Goal: Communication & Community: Answer question/provide support

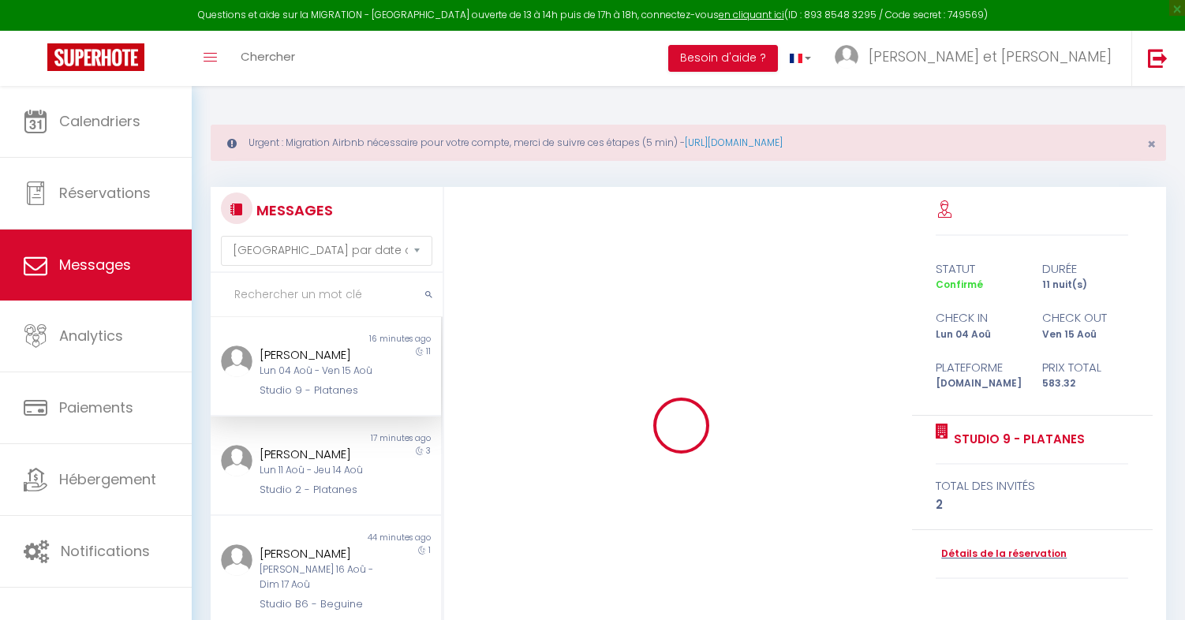
select select "message"
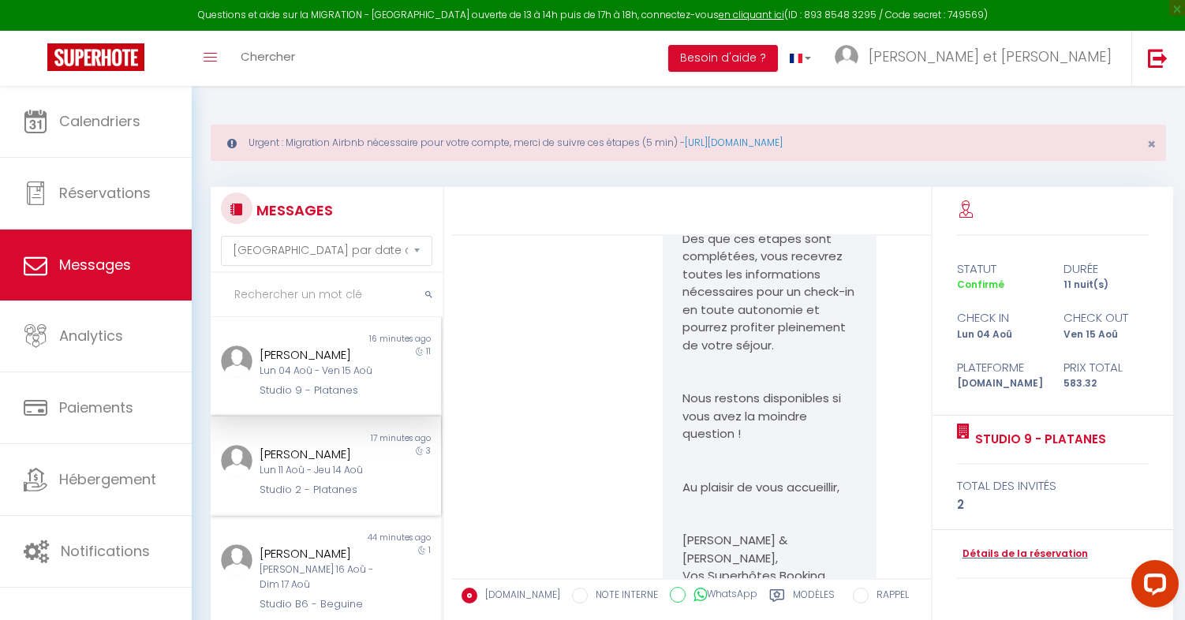
click at [352, 453] on div "[PERSON_NAME]" at bounding box center [317, 454] width 114 height 19
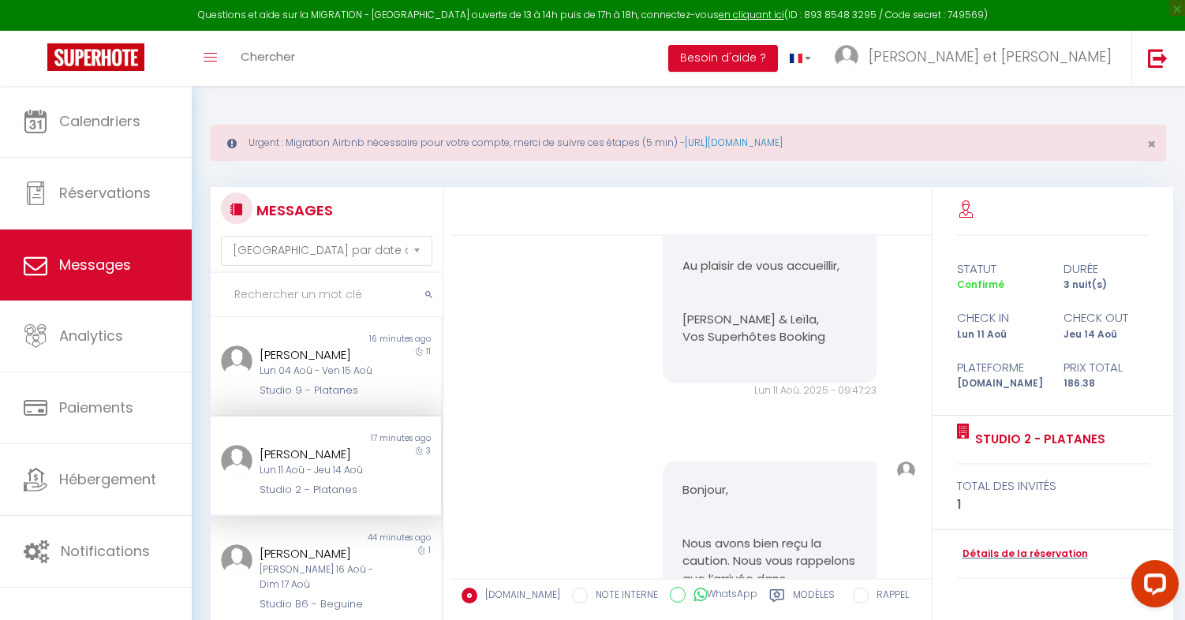
scroll to position [2561, 0]
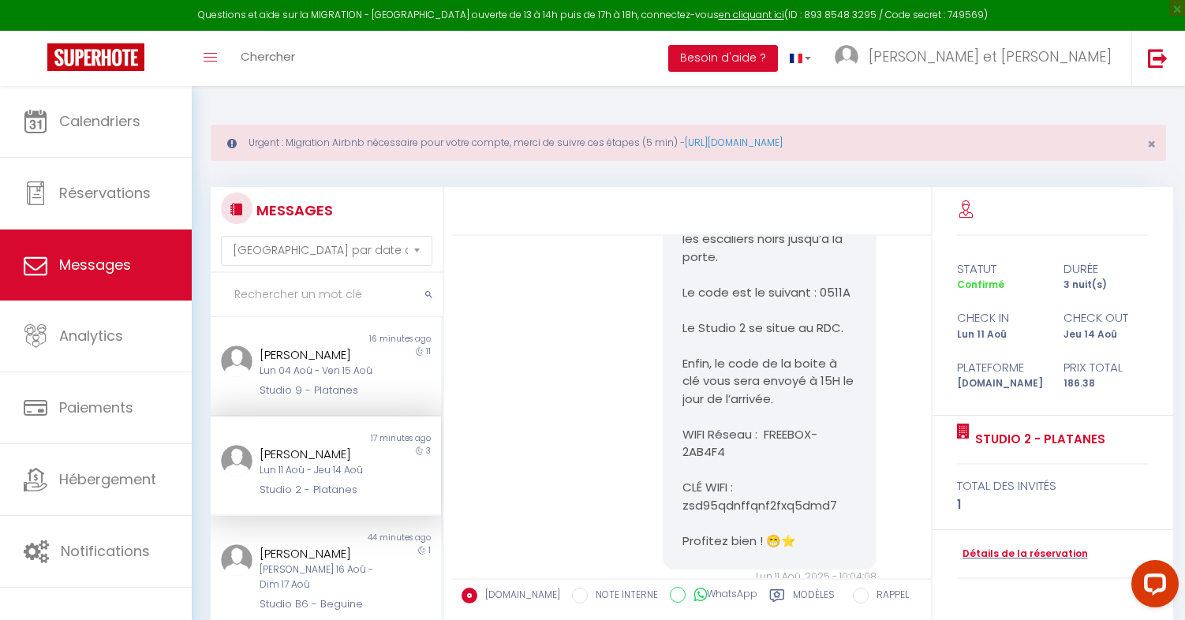
click at [559, 230] on div at bounding box center [691, 211] width 480 height 49
click at [369, 390] on div "Studio 9 - Platanes" at bounding box center [317, 391] width 114 height 16
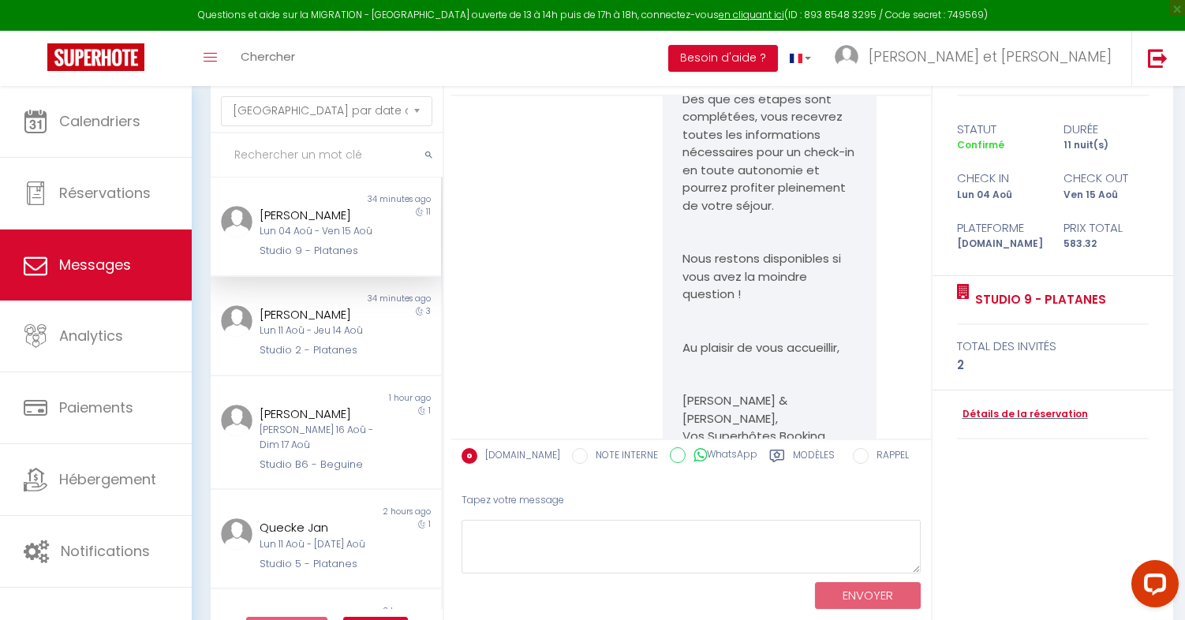
scroll to position [188, 0]
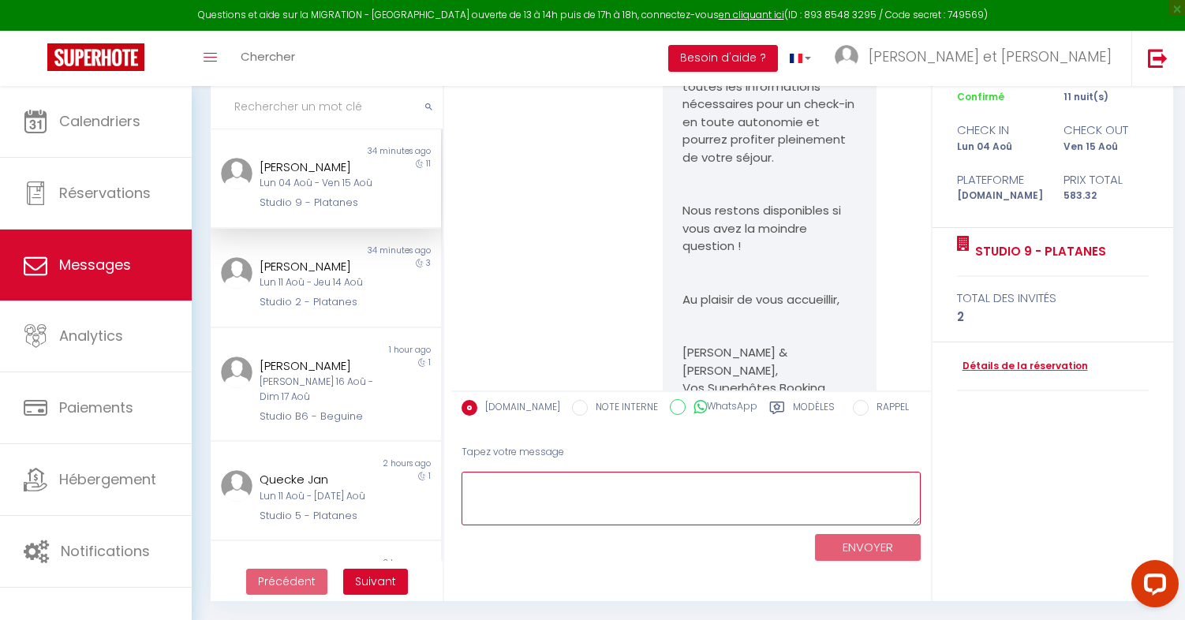
click at [584, 482] on textarea at bounding box center [690, 499] width 459 height 54
paste textarea "https://v2.swik.link/yK9b7OV"
click at [466, 484] on textarea "https://v2.swik.link/yK9b7OV" at bounding box center [690, 499] width 459 height 54
type textarea "the new link for the deposit : https://v2.swik.link/yK9b7OV"
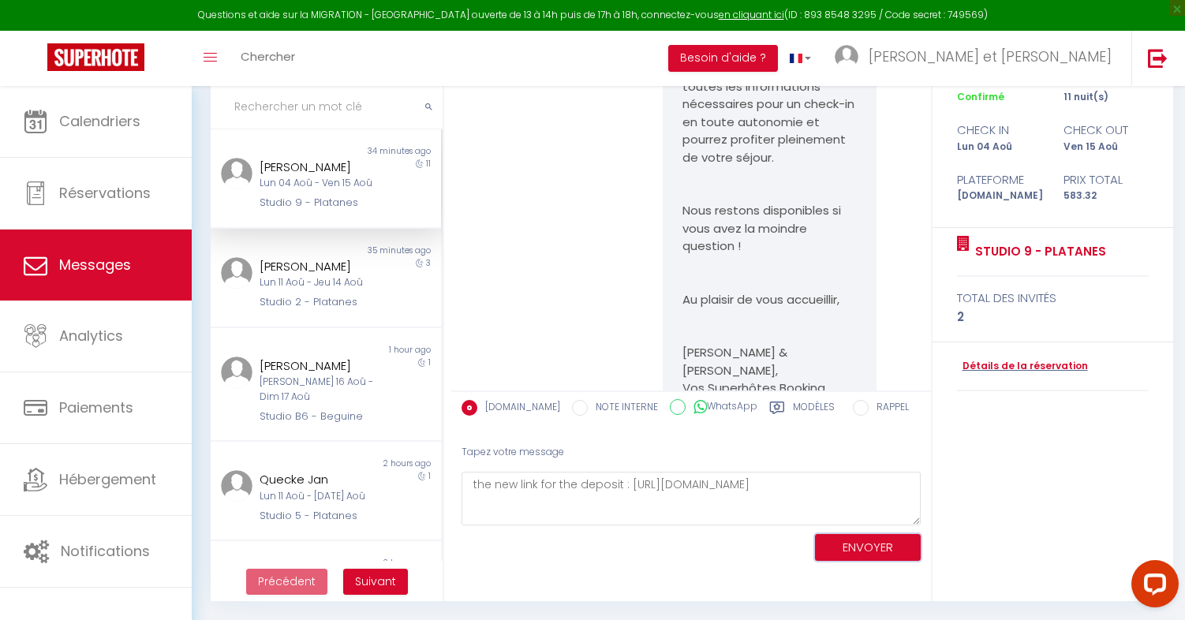
click at [857, 544] on button "ENVOYER" at bounding box center [868, 548] width 106 height 28
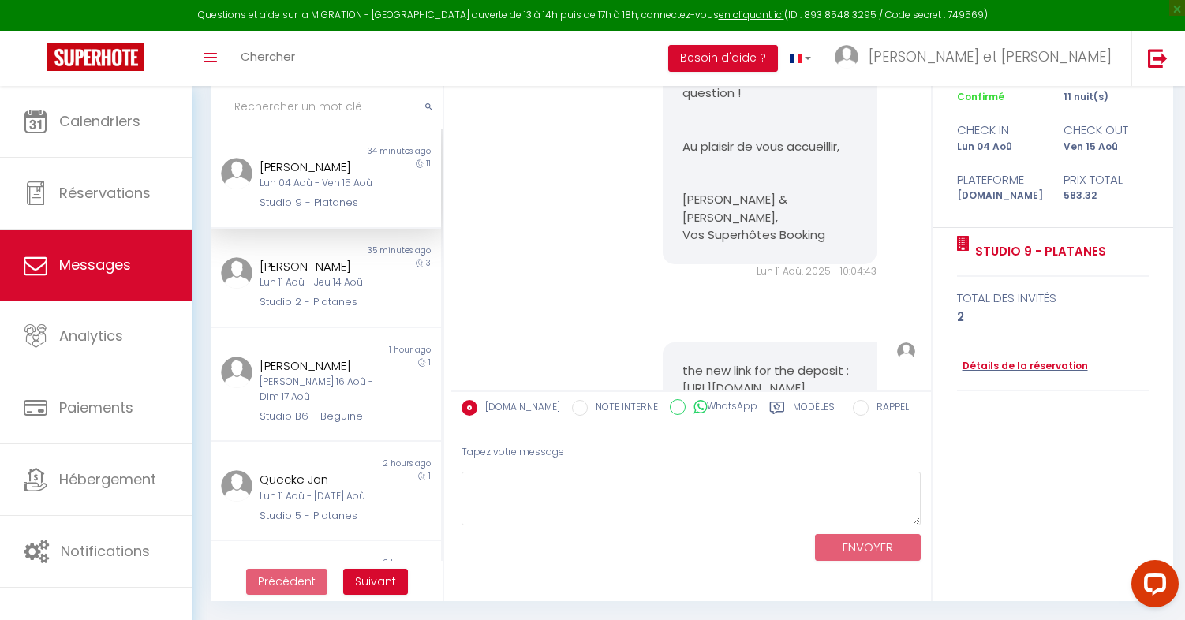
click at [692, 362] on pre "the new link for the deposit : https://v2.swik.link/yK9b7OV" at bounding box center [769, 379] width 174 height 35
click at [683, 362] on pre "the new link for the deposit : https://v2.swik.link/yK9b7OV" at bounding box center [769, 379] width 174 height 35
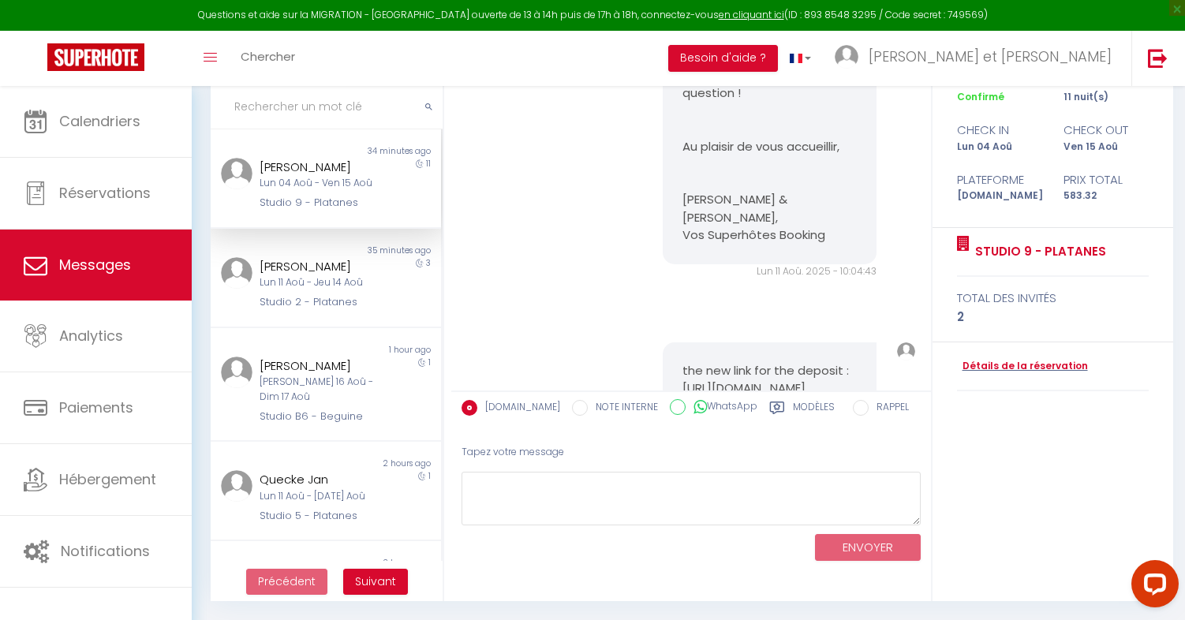
click at [683, 362] on pre "the new link for the deposit : https://v2.swik.link/yK9b7OV" at bounding box center [769, 379] width 174 height 35
click at [681, 342] on div "the new link for the deposit : https://v2.swik.link/yK9b7OV" at bounding box center [770, 379] width 214 height 75
drag, startPoint x: 681, startPoint y: 297, endPoint x: 846, endPoint y: 298, distance: 165.7
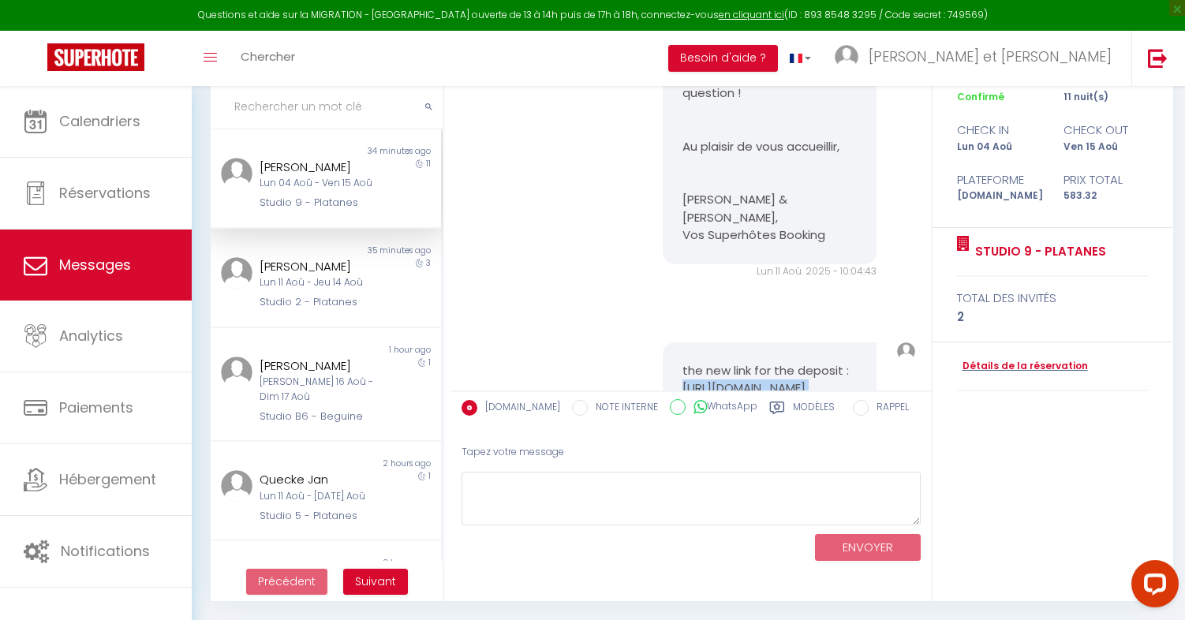
click at [846, 342] on div "the new link for the deposit : https://v2.swik.link/yK9b7OV" at bounding box center [770, 379] width 214 height 75
click at [716, 362] on pre "the new link for the deposit : https://v2.swik.link/yK9b7OV" at bounding box center [769, 379] width 174 height 35
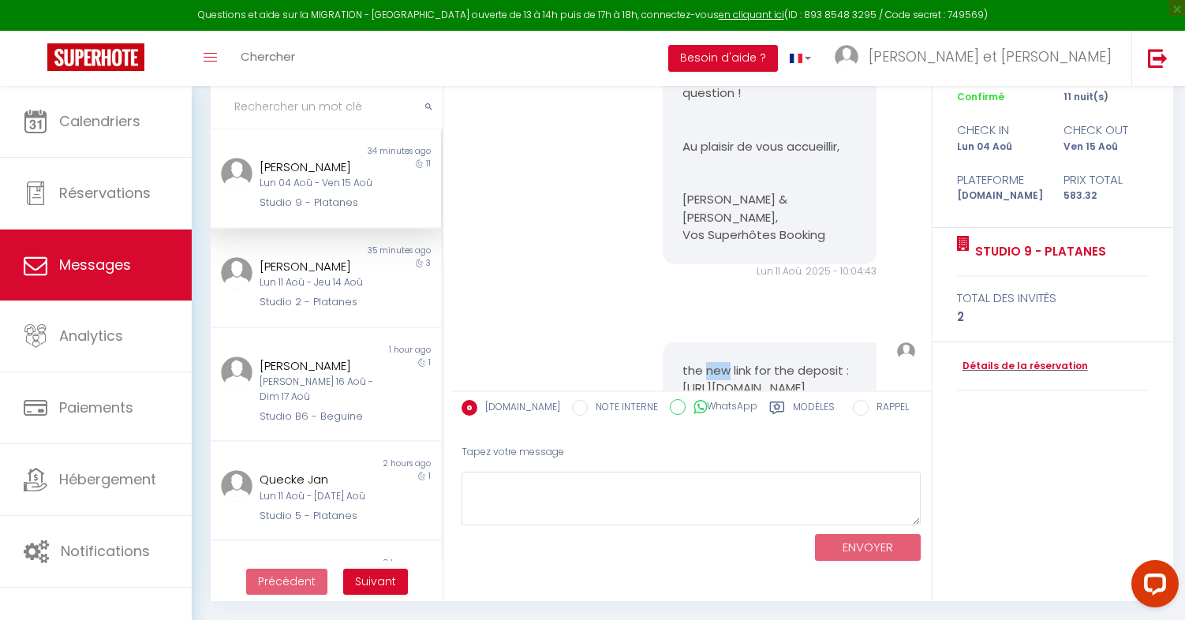
click at [716, 362] on pre "the new link for the deposit : https://v2.swik.link/yK9b7OV" at bounding box center [769, 379] width 174 height 35
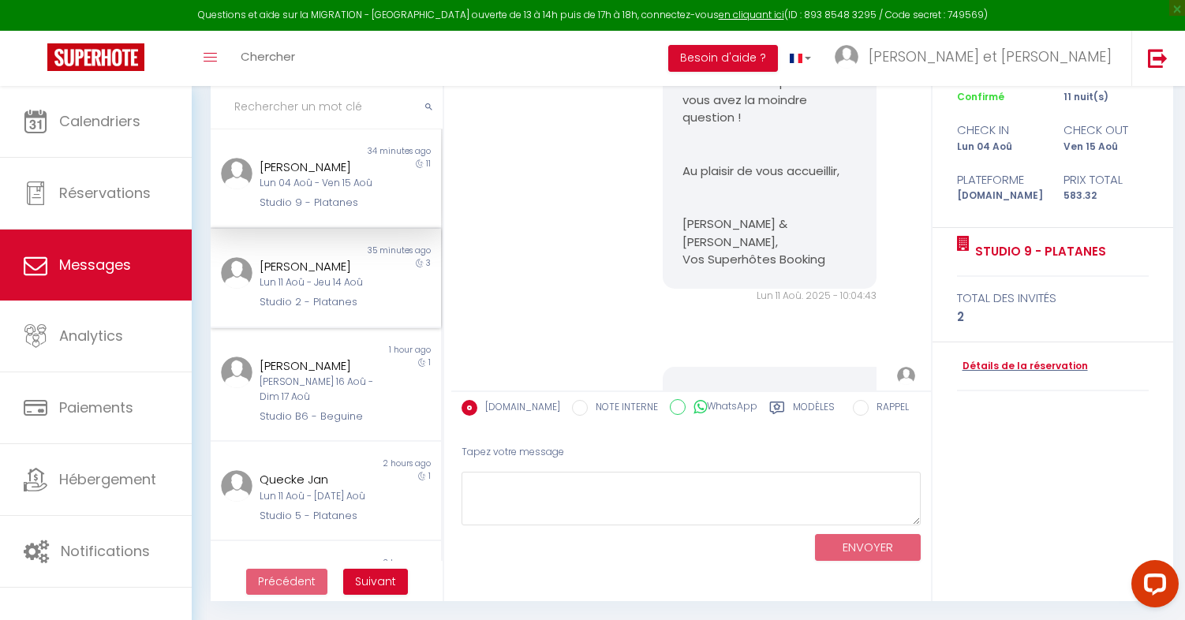
click at [295, 258] on div "eric LEGER" at bounding box center [317, 266] width 114 height 19
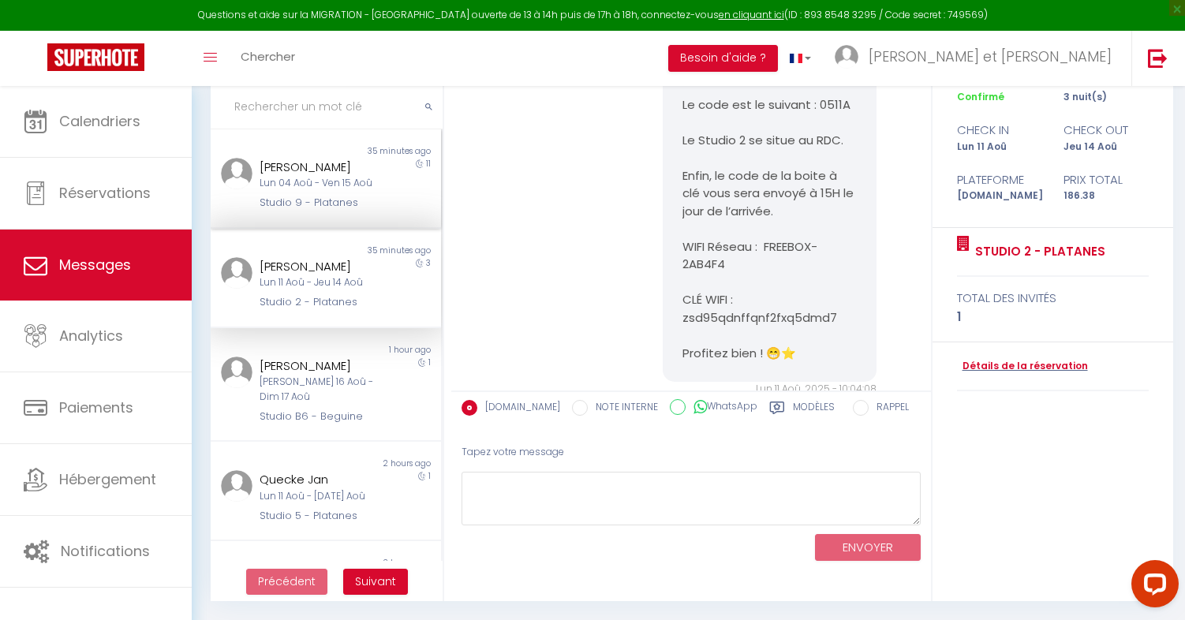
click at [298, 204] on div "Studio 9 - Platanes" at bounding box center [317, 203] width 114 height 16
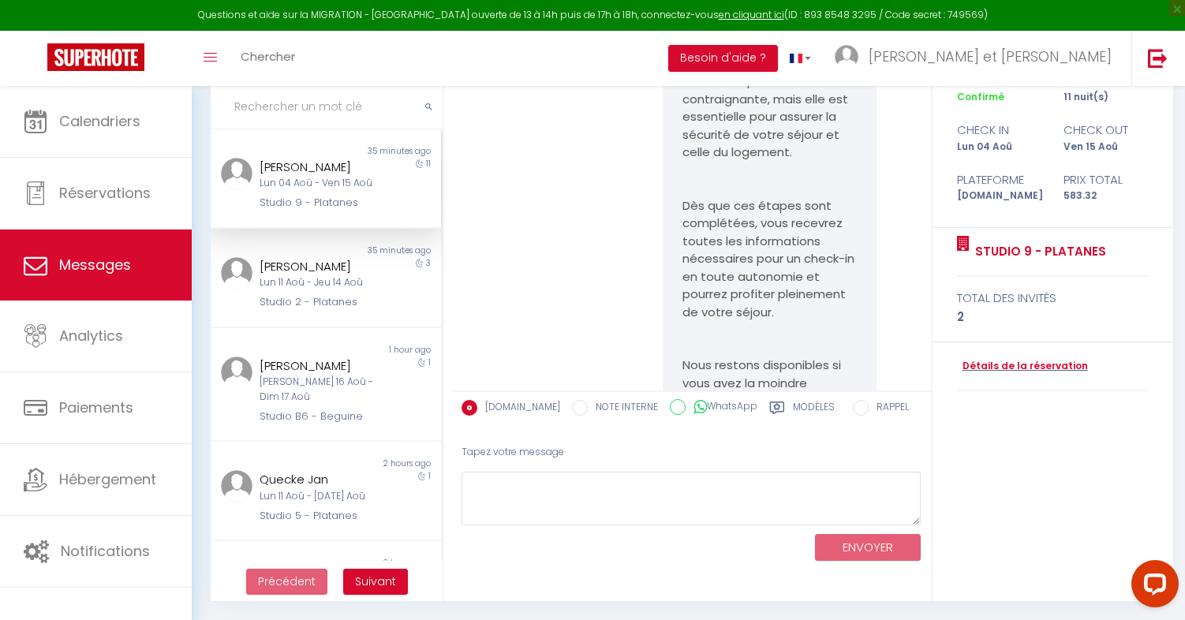
scroll to position [3411, 0]
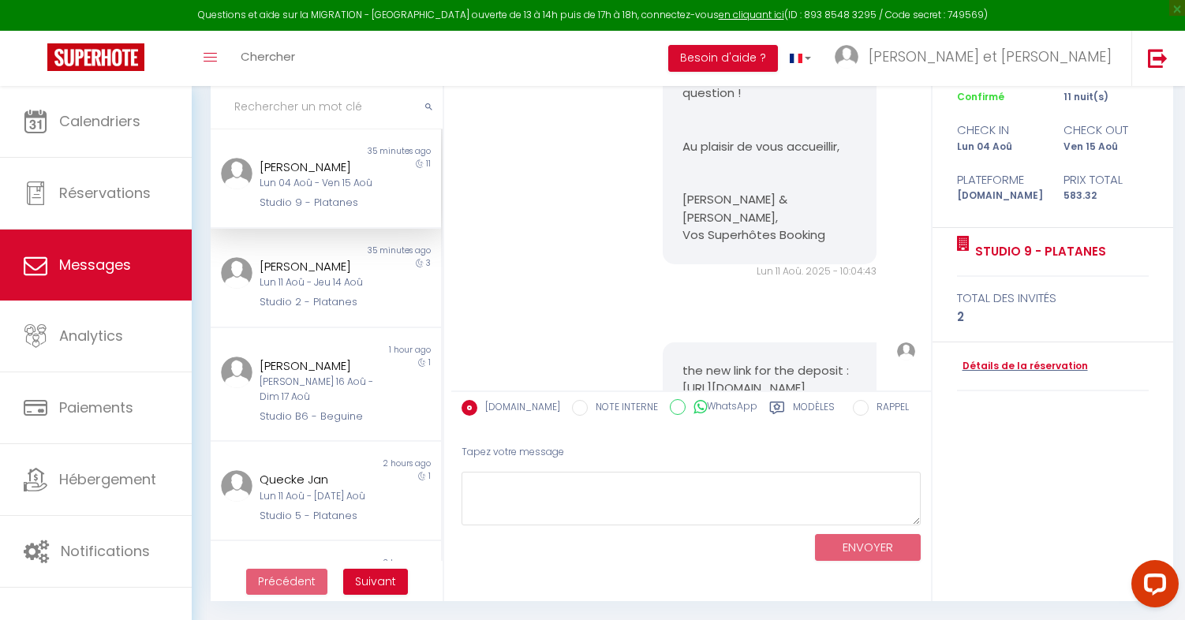
click at [745, 362] on pre "the new link for the deposit : https://v2.swik.link/yK9b7OV" at bounding box center [769, 379] width 174 height 35
click at [663, 342] on div "the new link for the deposit : https://v2.swik.link/yK9b7OV" at bounding box center [770, 379] width 214 height 75
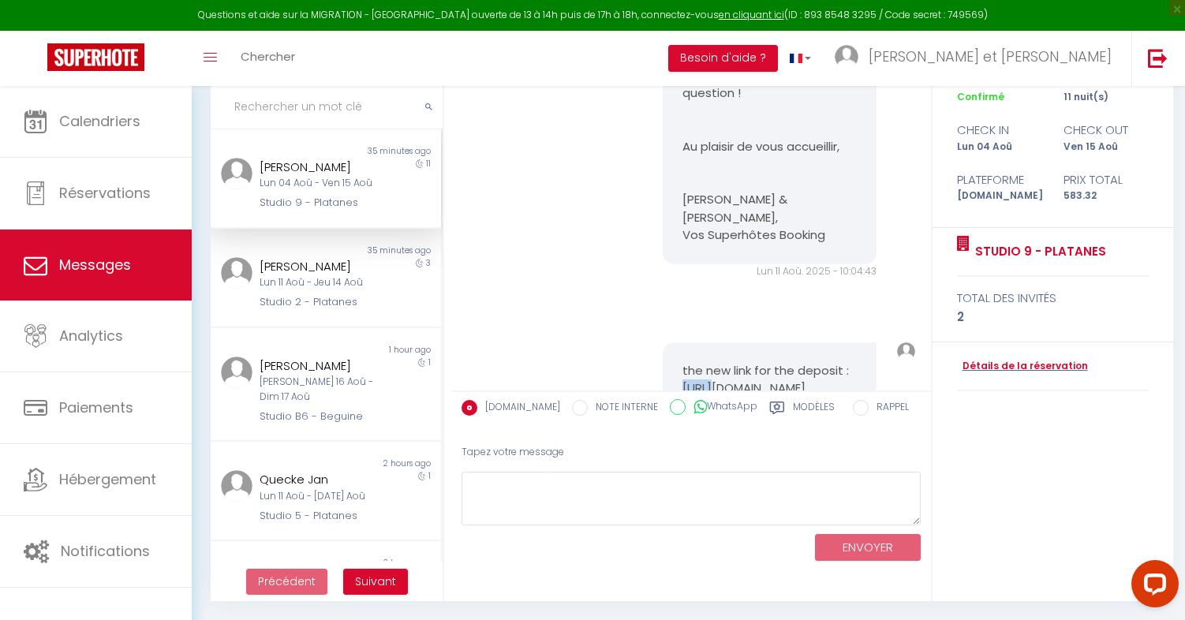
click at [715, 362] on pre "the new link for the deposit : https://v2.swik.link/yK9b7OV" at bounding box center [769, 379] width 174 height 35
copy div "the new link for the deposit : https://v2.swik.link/yK9b7OV"
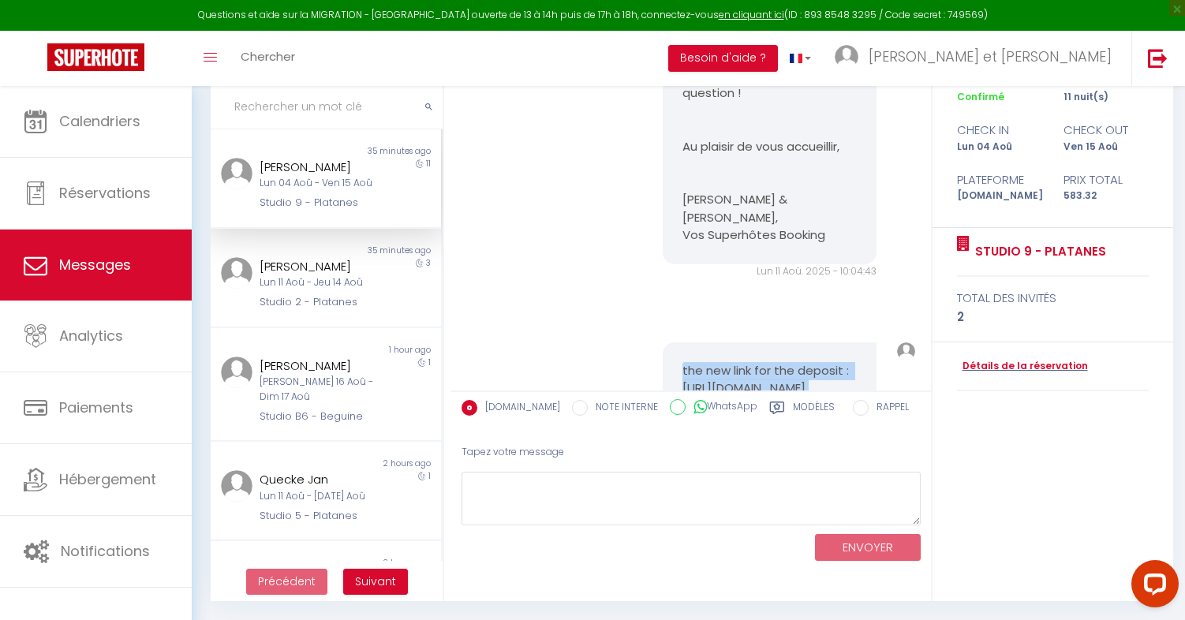
click at [316, 174] on div "Alex Plotnikov" at bounding box center [317, 167] width 114 height 19
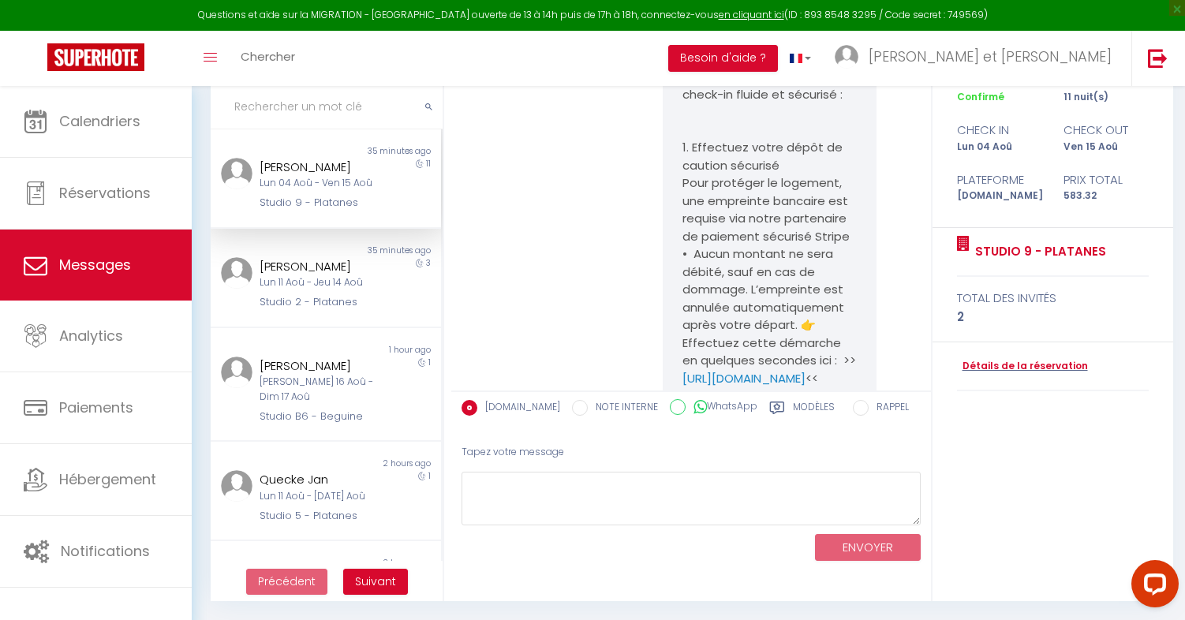
scroll to position [2575, 0]
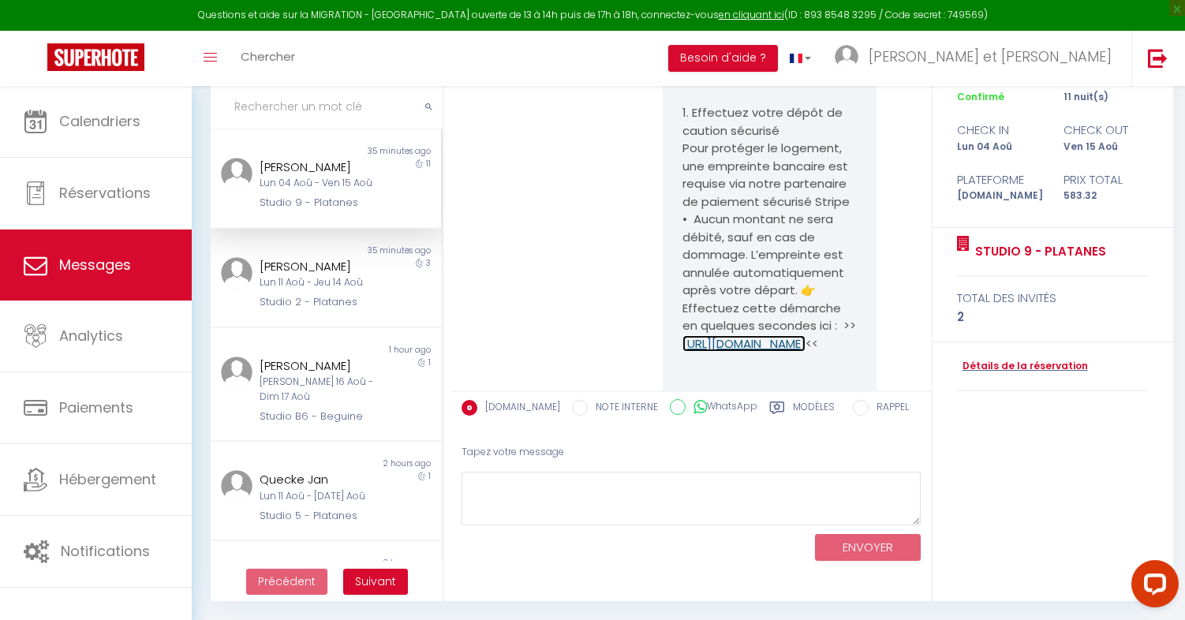
copy link "https://superhote.com/applink/p/4KiUzbYB"
